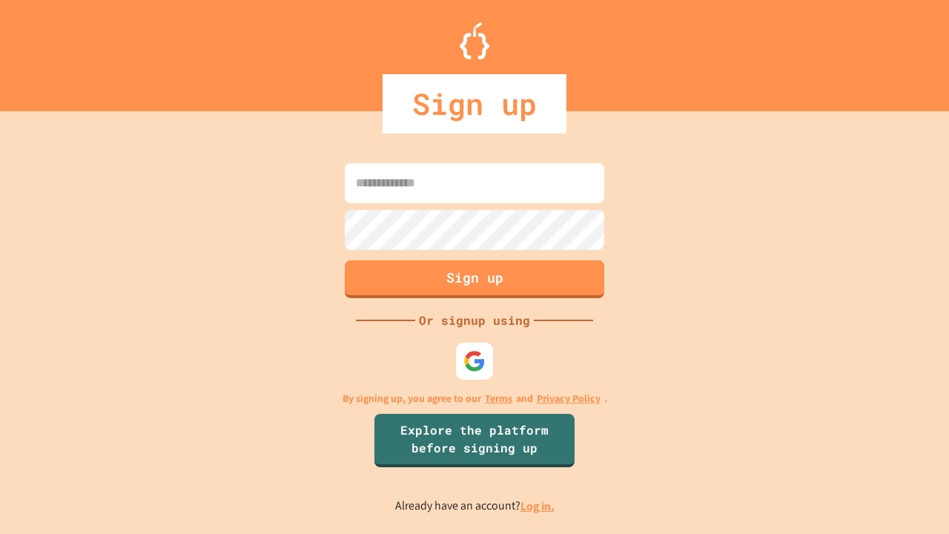
click at [538, 506] on link "Log in." at bounding box center [537, 506] width 34 height 16
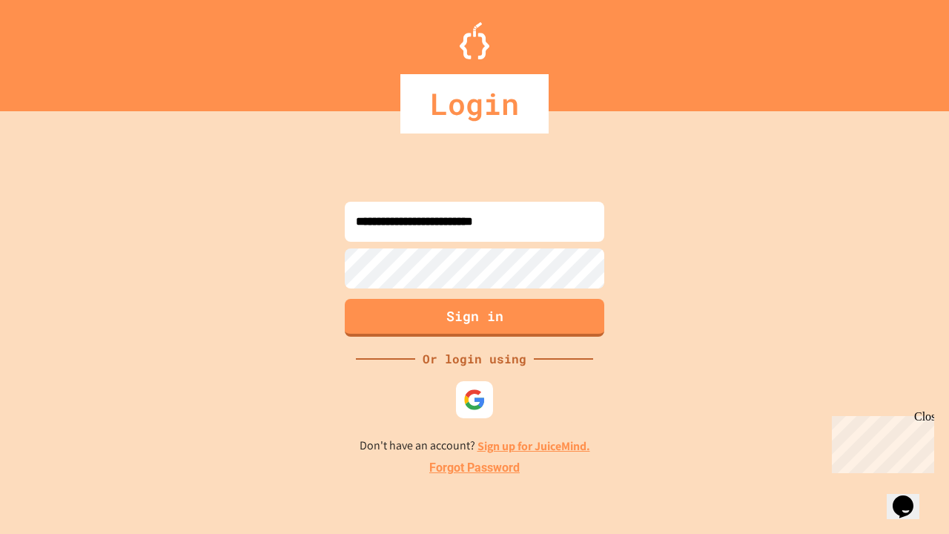
type input "**********"
